Goal: Task Accomplishment & Management: Manage account settings

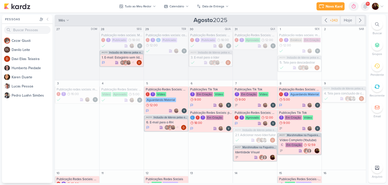
click at [364, 6] on icon at bounding box center [365, 6] width 4 height 5
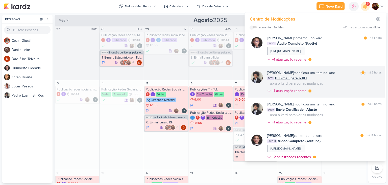
click at [339, 89] on div "[PERSON_NAME] modificou um item no kard marcar como lida há 2 horas DE31 6. E-m…" at bounding box center [324, 82] width 115 height 25
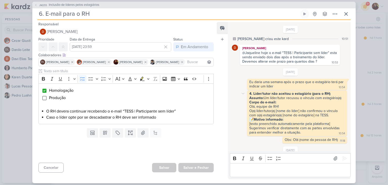
scroll to position [113, 0]
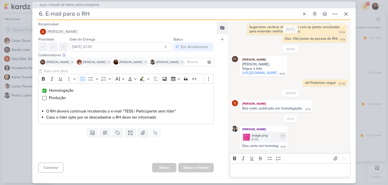
click at [261, 138] on div "81 KB" at bounding box center [260, 139] width 16 height 4
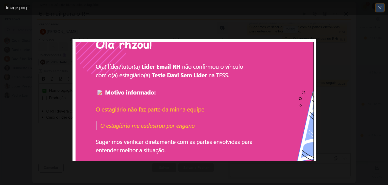
click at [378, 8] on icon at bounding box center [380, 8] width 6 height 6
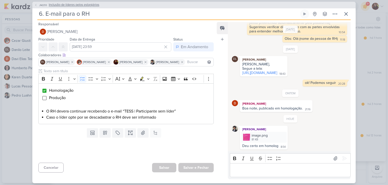
click at [62, 6] on span "Inclusão de líderes pelos estagiários" at bounding box center [74, 5] width 51 height 5
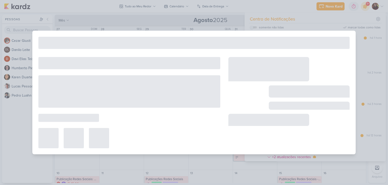
type input "Inclusão de líderes pelos estagiários"
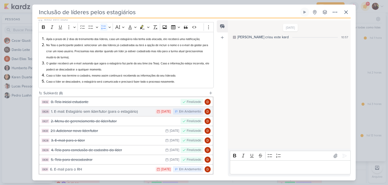
scroll to position [50, 0]
click at [139, 113] on div "1. E-mail: Estagiário sem líder/tutor (para o estagiário)" at bounding box center [102, 111] width 102 height 6
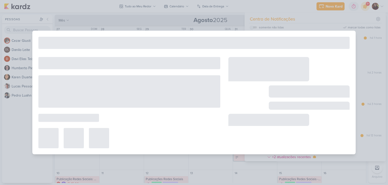
type input "1. E-mail: Estagiário sem líder/tutor (para o estagiário)"
type input "[DATE] 23:59"
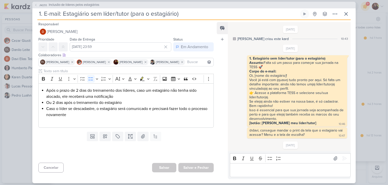
scroll to position [297, 0]
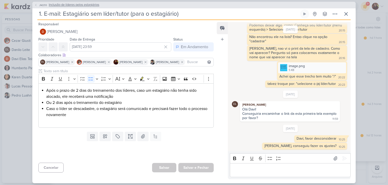
click at [64, 3] on span "Inclusão de líderes pelos estagiários" at bounding box center [74, 5] width 51 height 5
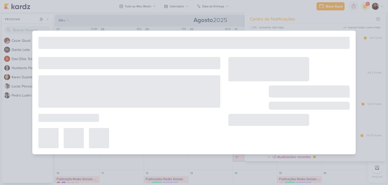
type input "Inclusão de líderes pelos estagiários"
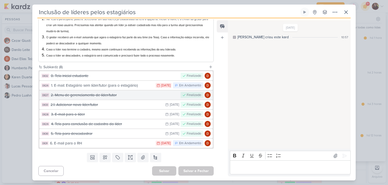
scroll to position [76, 0]
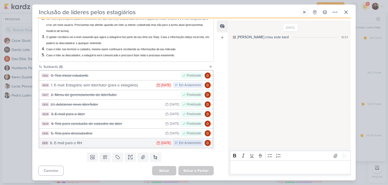
click at [88, 142] on div "6. E-mail para o RH" at bounding box center [101, 143] width 103 height 6
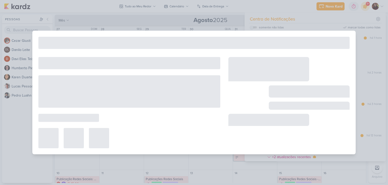
type input "6. E-mail para o RH"
type input "[DATE] 23:59"
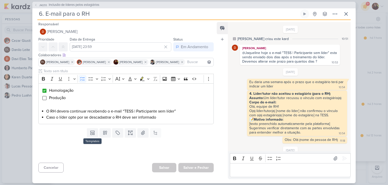
scroll to position [113, 0]
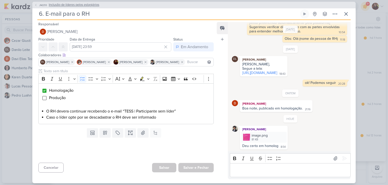
click at [58, 7] on span "Inclusão de líderes pelos estagiários" at bounding box center [74, 5] width 51 height 5
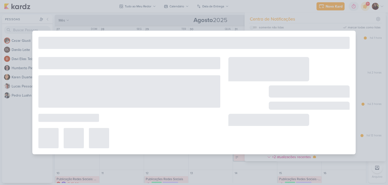
type input "Inclusão de líderes pelos estagiários"
